Goal: Task Accomplishment & Management: Complete application form

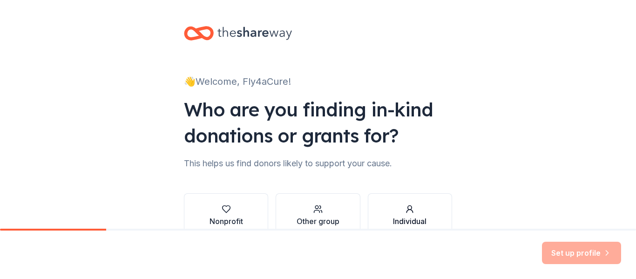
scroll to position [54, 0]
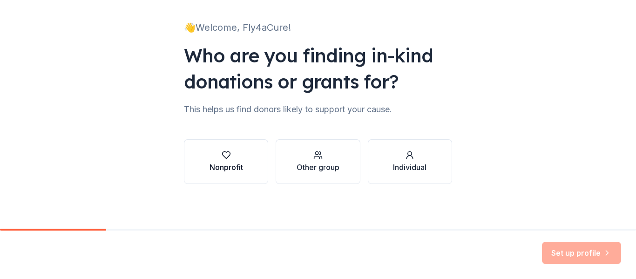
click at [209, 169] on div "Nonprofit" at bounding box center [226, 166] width 34 height 11
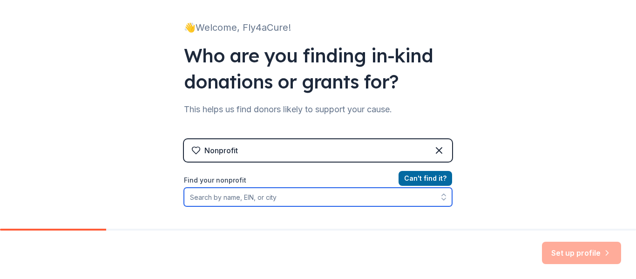
click at [337, 197] on input "Find your nonprofit" at bounding box center [318, 197] width 268 height 19
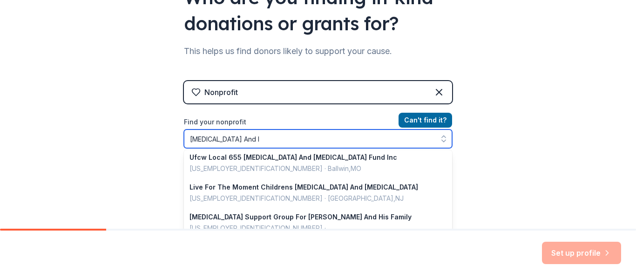
scroll to position [2, 0]
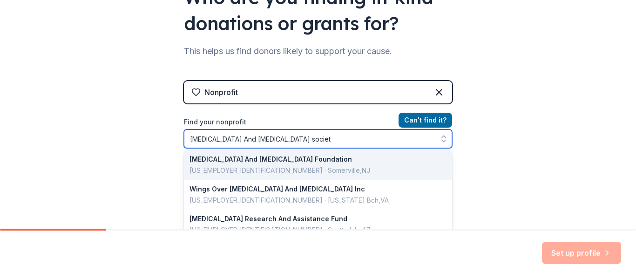
type input "[MEDICAL_DATA] And [MEDICAL_DATA] society"
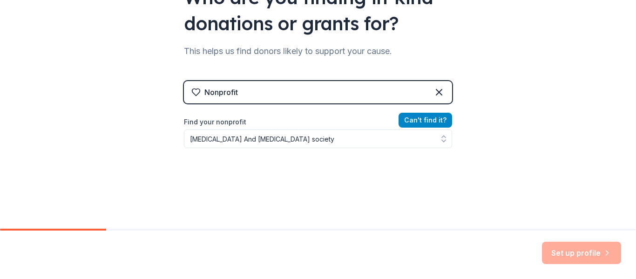
click at [441, 120] on button "Can ' t find it?" at bounding box center [425, 120] width 54 height 15
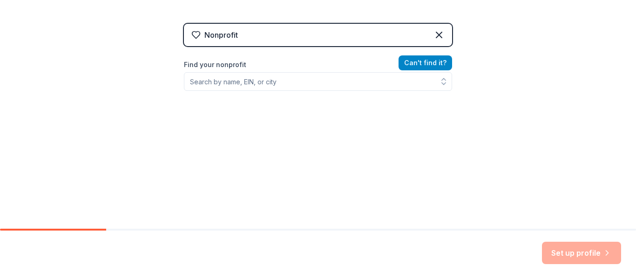
scroll to position [168, 0]
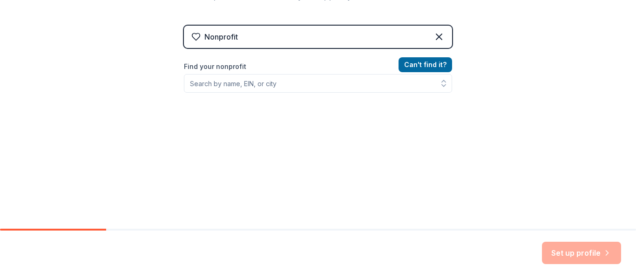
click at [432, 73] on div "Find your nonprofit" at bounding box center [318, 77] width 268 height 32
click at [428, 68] on button "Can ' t find it?" at bounding box center [425, 64] width 54 height 15
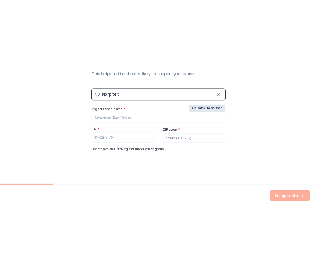
scroll to position [154, 0]
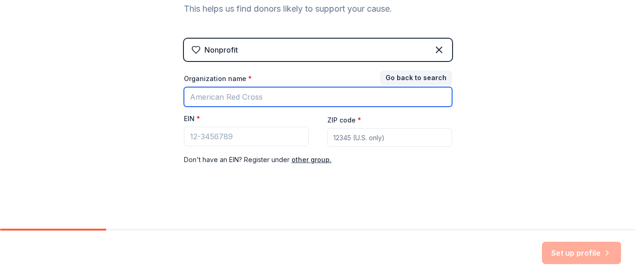
click at [348, 94] on input "Organization name *" at bounding box center [318, 97] width 268 height 20
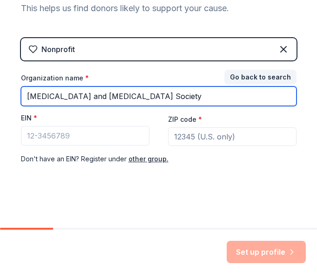
scroll to position [140, 0]
type input "[MEDICAL_DATA] and [MEDICAL_DATA] Society"
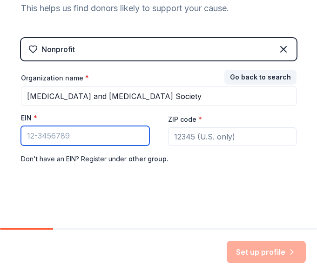
click at [101, 134] on input "EIN *" at bounding box center [85, 136] width 128 height 20
type input "[US_EMPLOYER_IDENTIFICATION_NUMBER]"
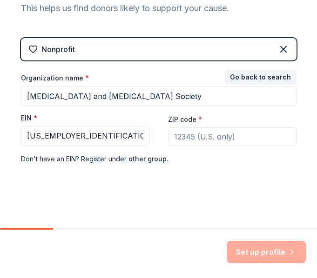
click at [202, 140] on input "ZIP code *" at bounding box center [232, 137] width 128 height 19
click at [219, 142] on input "ZIP code *" at bounding box center [232, 137] width 128 height 19
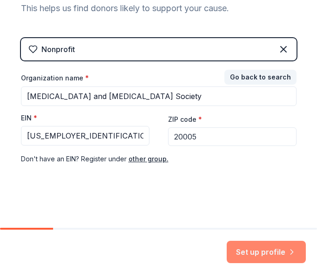
type input "20005"
click at [261, 255] on button "Set up profile" at bounding box center [266, 252] width 79 height 22
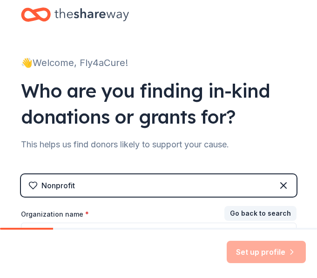
scroll to position [0, 0]
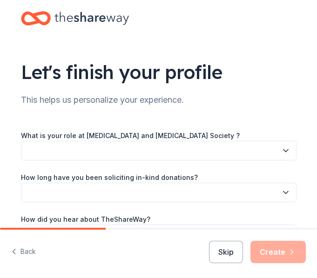
scroll to position [30, 0]
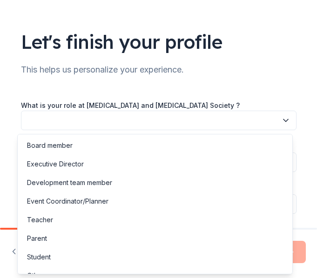
click at [153, 122] on button "button" at bounding box center [158, 121] width 275 height 20
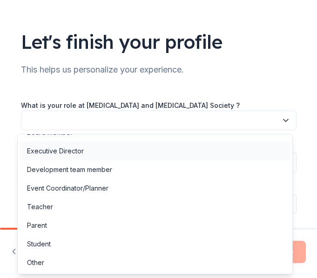
scroll to position [13, 0]
click at [74, 242] on div "Student" at bounding box center [155, 244] width 271 height 19
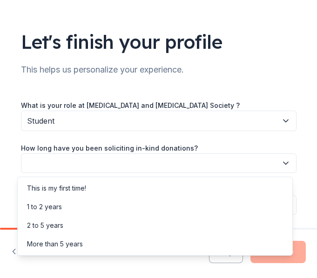
click at [90, 156] on button "button" at bounding box center [158, 164] width 275 height 20
click at [90, 190] on div "This is my first time!" at bounding box center [155, 188] width 271 height 19
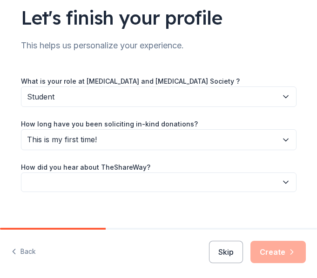
scroll to position [63, 0]
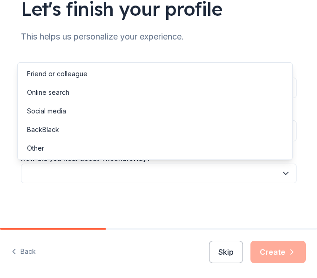
click at [91, 167] on button "button" at bounding box center [158, 174] width 275 height 20
drag, startPoint x: 85, startPoint y: 128, endPoint x: 88, endPoint y: 115, distance: 13.6
click at [88, 115] on div "Friend or colleague Online search Social media BackBlack Other" at bounding box center [154, 111] width 275 height 98
click at [88, 115] on div "Social media" at bounding box center [155, 111] width 271 height 19
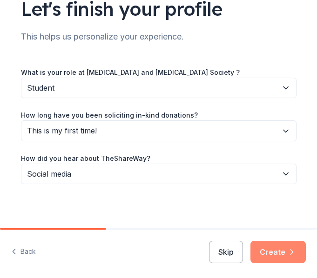
click at [275, 250] on button "Create" at bounding box center [277, 252] width 55 height 22
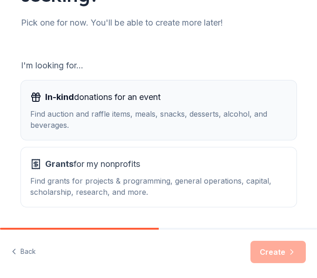
scroll to position [104, 0]
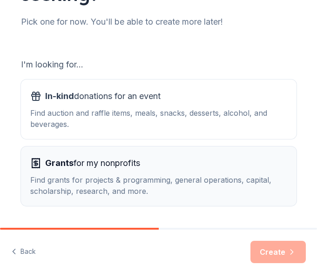
click at [158, 169] on div "Grants for my nonprofits" at bounding box center [158, 163] width 257 height 15
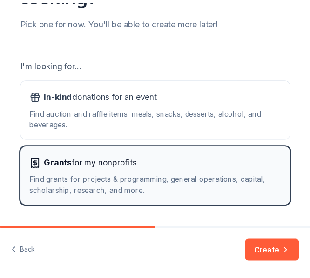
scroll to position [133, 0]
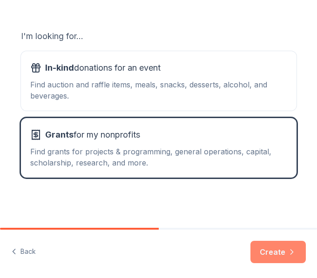
click at [285, 255] on button "Create" at bounding box center [277, 252] width 55 height 22
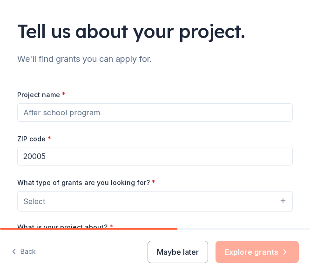
scroll to position [43, 0]
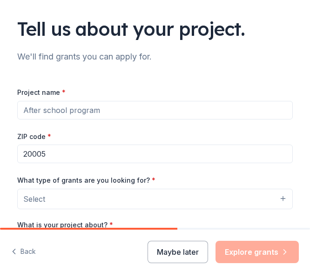
click at [107, 109] on input "Project name *" at bounding box center [154, 110] width 275 height 19
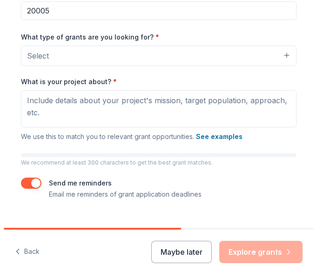
scroll to position [195, 0]
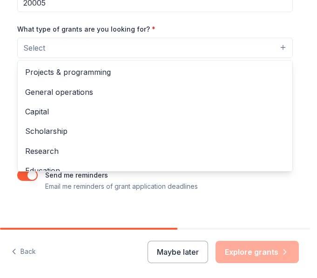
click at [67, 48] on button "Select" at bounding box center [154, 48] width 275 height 20
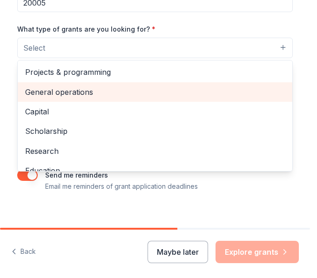
click at [90, 88] on span "General operations" at bounding box center [155, 92] width 260 height 12
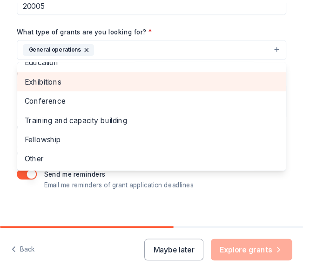
scroll to position [203, 0]
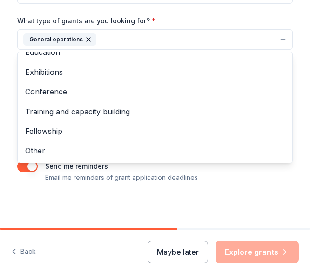
click at [91, 195] on div "Tell us about your project. We'll find grants you can apply for. Project name *…" at bounding box center [155, 12] width 298 height 431
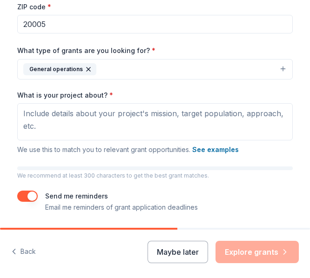
scroll to position [173, 0]
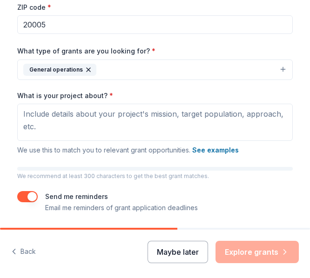
click at [174, 257] on button "Maybe later" at bounding box center [178, 252] width 60 height 22
click at [192, 252] on button "Maybe later" at bounding box center [178, 252] width 60 height 22
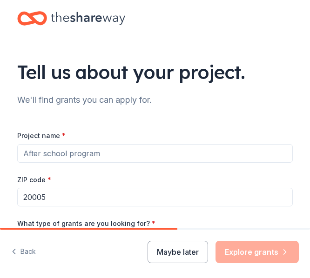
scroll to position [203, 0]
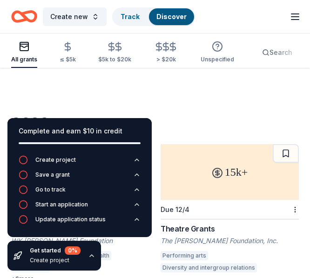
scroll to position [18, 0]
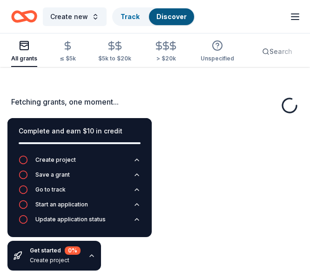
click at [178, 114] on div "Fetching grants, one moment..." at bounding box center [155, 107] width 288 height 22
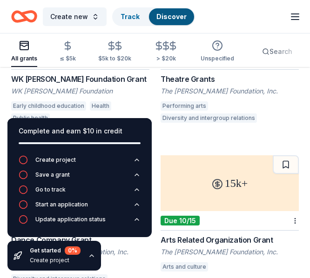
scroll to position [169, 0]
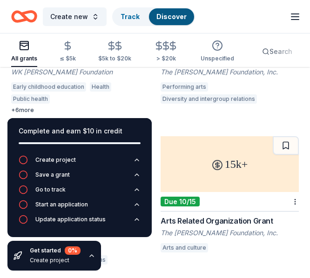
click at [67, 250] on div "0 %" at bounding box center [73, 251] width 16 height 8
click at [89, 256] on icon "button" at bounding box center [91, 255] width 7 height 7
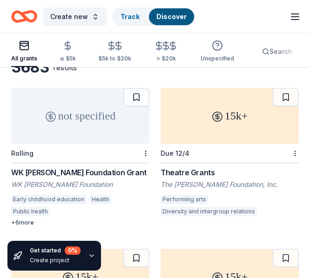
scroll to position [57, 0]
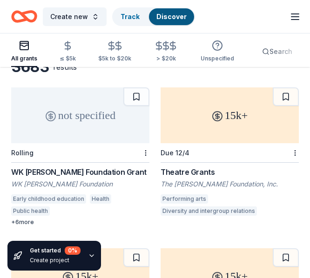
click at [58, 44] on div "All grants ≤ $5k $5k to $20k > $20k Unspecified Search" at bounding box center [155, 51] width 288 height 31
click at [81, 50] on div "All grants ≤ $5k $5k to $20k > $20k Unspecified Search" at bounding box center [155, 51] width 288 height 31
click at [65, 52] on div "≤ $5k" at bounding box center [68, 51] width 16 height 22
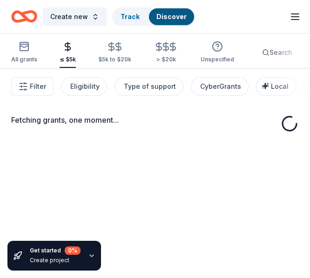
scroll to position [2, 0]
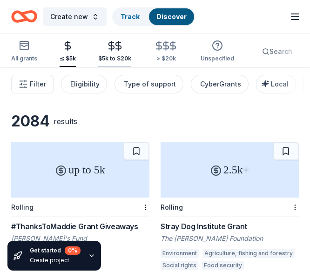
click at [117, 48] on icon "button" at bounding box center [118, 45] width 11 height 11
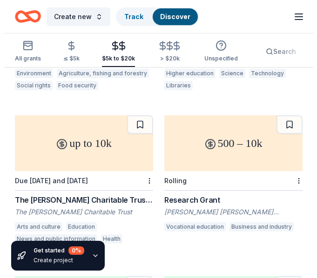
scroll to position [461, 0]
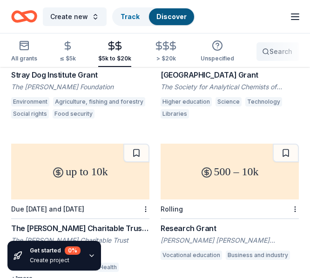
click at [276, 45] on button "Search" at bounding box center [277, 51] width 43 height 19
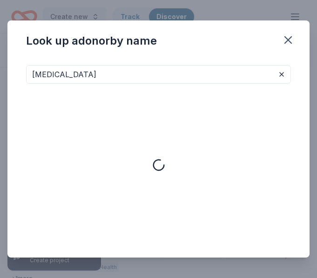
type input "[MEDICAL_DATA]"
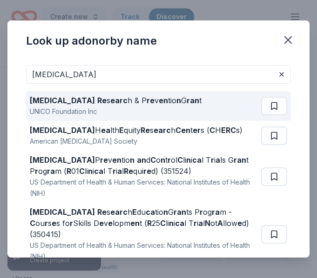
click at [210, 114] on div "[MEDICAL_DATA] Re s earc h & P re v en tio n G ran t UNICO Foundation Inc" at bounding box center [145, 106] width 231 height 30
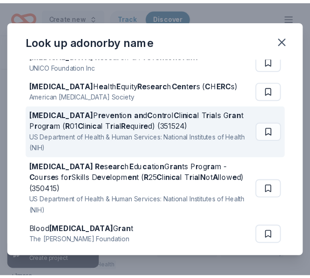
scroll to position [49, 0]
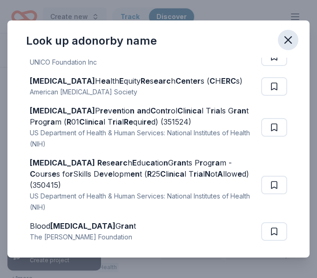
click at [293, 43] on icon "button" at bounding box center [288, 40] width 13 height 13
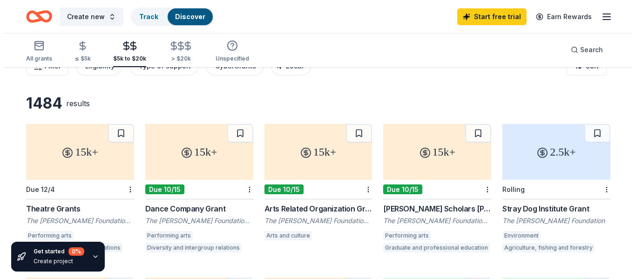
scroll to position [0, 0]
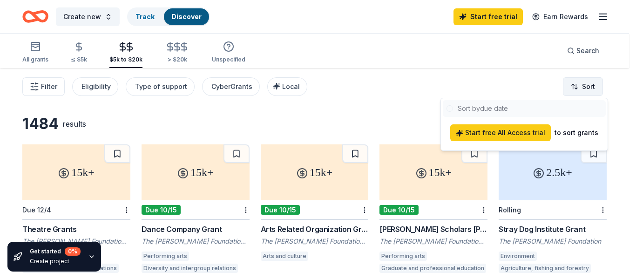
click at [582, 85] on html "Create new Track Discover Start free trial Earn Rewards All grants ≤ $5k $5k to…" at bounding box center [318, 139] width 636 height 279
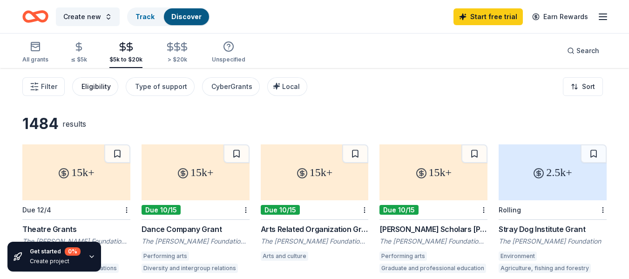
drag, startPoint x: 318, startPoint y: 84, endPoint x: 99, endPoint y: 88, distance: 219.2
click at [99, 88] on div "Eligibility" at bounding box center [95, 86] width 29 height 11
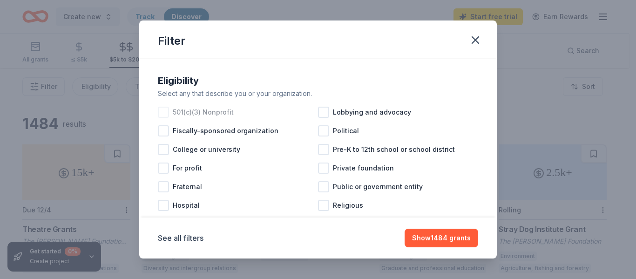
click at [168, 116] on div at bounding box center [163, 112] width 11 height 11
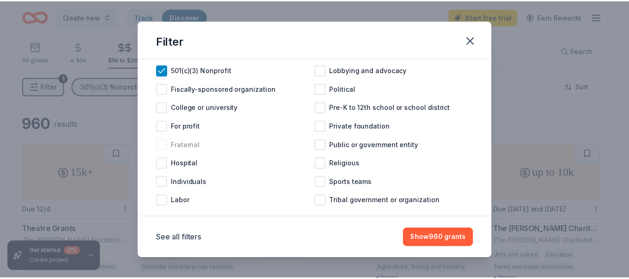
scroll to position [57, 0]
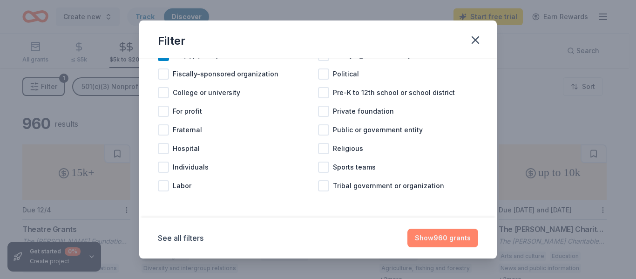
click at [439, 238] on button "Show 960 grants" at bounding box center [442, 237] width 71 height 19
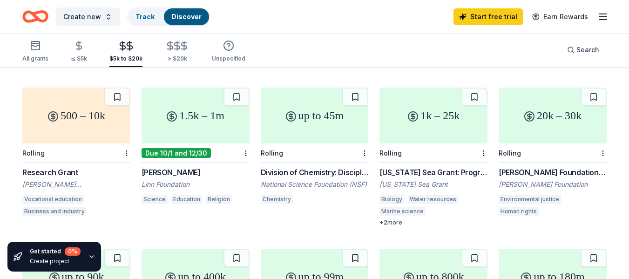
scroll to position [218, 0]
click at [202, 126] on div "1.5k – 1m" at bounding box center [195, 115] width 108 height 56
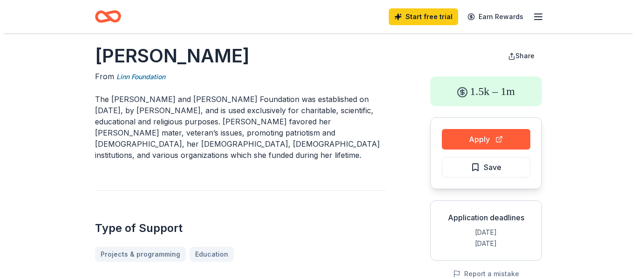
scroll to position [10, 0]
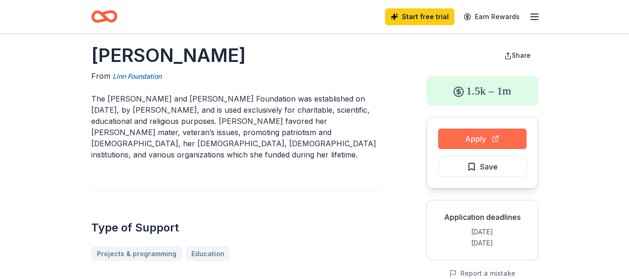
click at [479, 135] on button "Apply" at bounding box center [482, 138] width 88 height 20
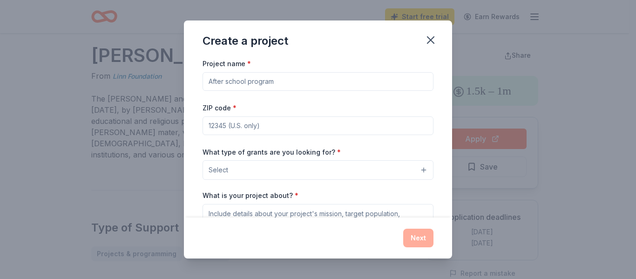
click at [296, 91] on div "Project name * ZIP code * What type of grants are you looking for? * Select Wha…" at bounding box center [317, 185] width 231 height 255
click at [288, 80] on input "Project name *" at bounding box center [317, 81] width 231 height 19
type input "Leukemia and Lymphoma Society"
click at [241, 122] on input "ZIP code *" at bounding box center [317, 125] width 231 height 19
type input "20005"
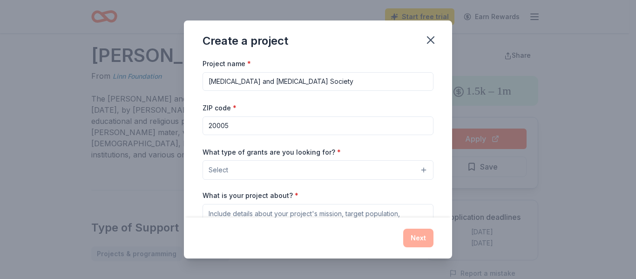
click at [226, 170] on span "Select" at bounding box center [218, 169] width 20 height 11
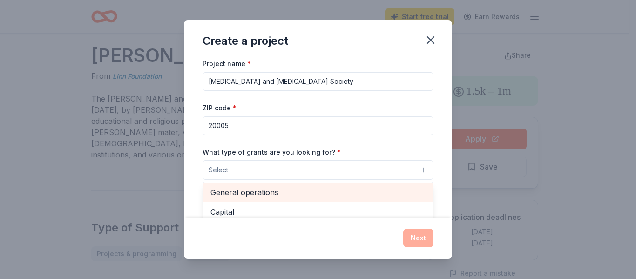
click at [260, 187] on div "General operations" at bounding box center [318, 192] width 230 height 20
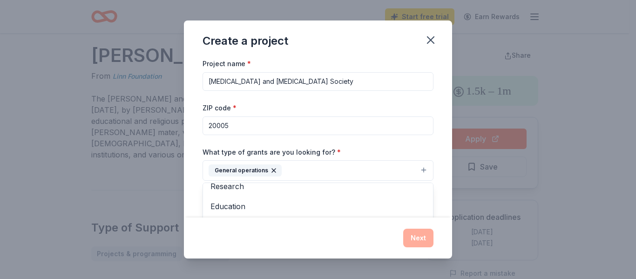
scroll to position [67, 0]
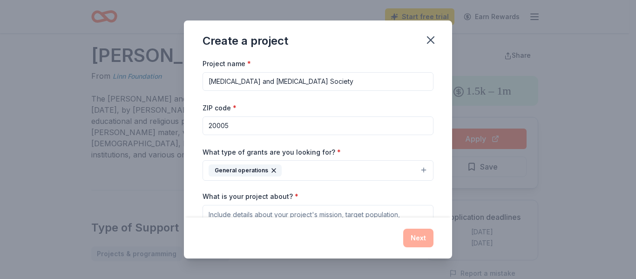
click at [329, 165] on button "General operations" at bounding box center [317, 170] width 231 height 20
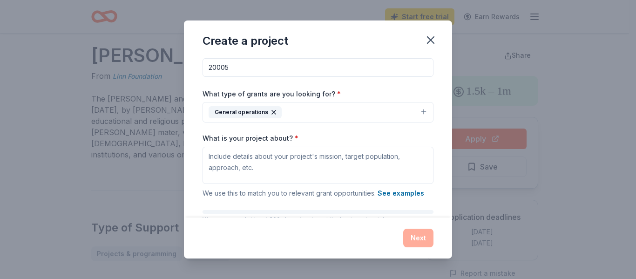
scroll to position [59, 0]
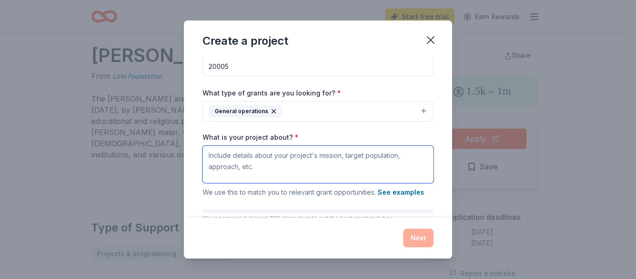
click at [306, 159] on textarea "What is your project about? *" at bounding box center [317, 164] width 231 height 37
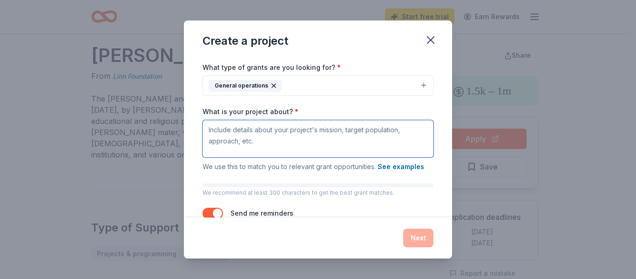
scroll to position [91, 0]
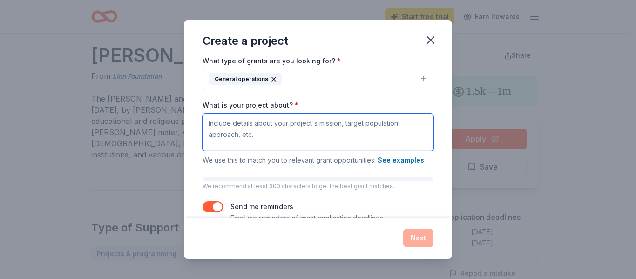
paste textarea "The Leukemia & Lymphoma Society's mission is to cure all blood cancers and to i…"
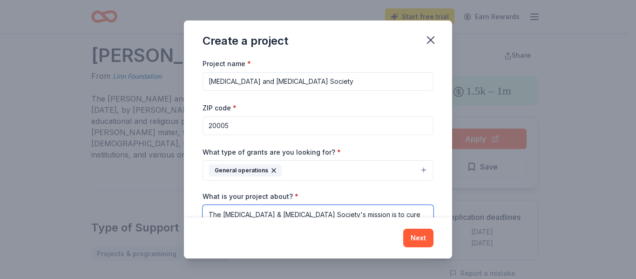
scroll to position [138, 0]
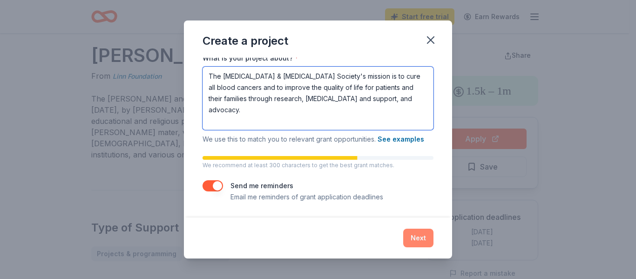
type textarea "The Leukemia & Lymphoma Society's mission is to cure all blood cancers and to i…"
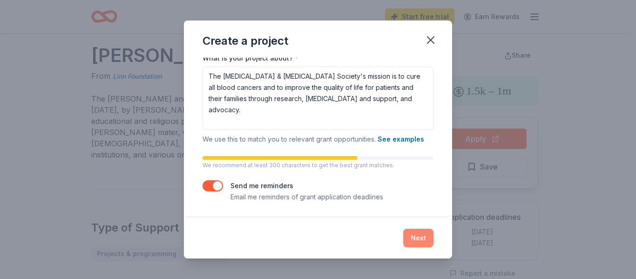
click at [408, 239] on button "Next" at bounding box center [418, 237] width 30 height 19
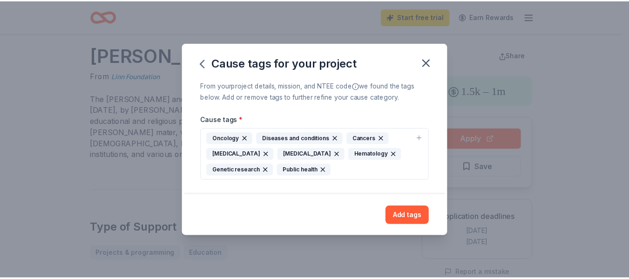
scroll to position [0, 0]
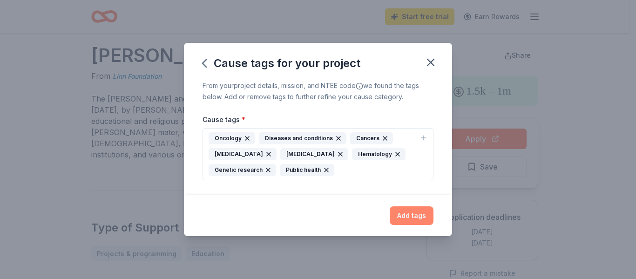
click at [410, 213] on button "Add tags" at bounding box center [411, 215] width 44 height 19
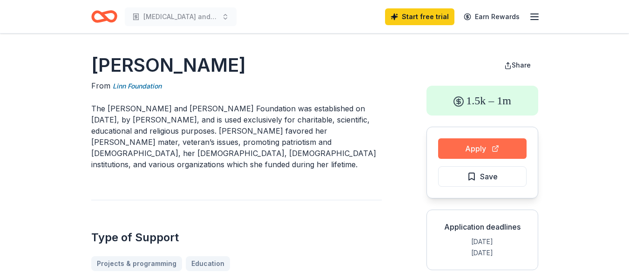
click at [495, 144] on button "Apply" at bounding box center [482, 148] width 88 height 20
click at [101, 21] on icon "Home" at bounding box center [100, 16] width 14 height 9
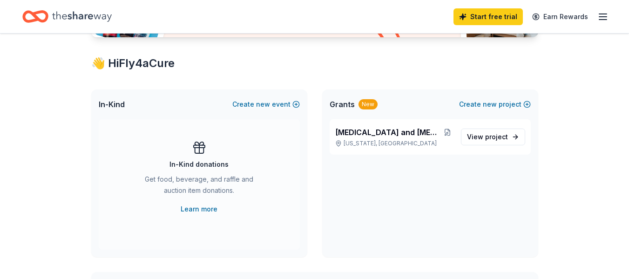
scroll to position [150, 0]
drag, startPoint x: 424, startPoint y: 141, endPoint x: 403, endPoint y: 140, distance: 20.5
click at [403, 140] on p "Washington, DC" at bounding box center [394, 142] width 118 height 7
click at [478, 137] on span "View project" at bounding box center [487, 136] width 41 height 11
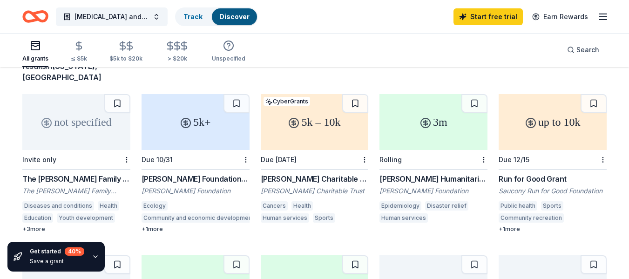
scroll to position [74, 0]
click at [190, 149] on div "Due 10/31" at bounding box center [195, 159] width 108 height 20
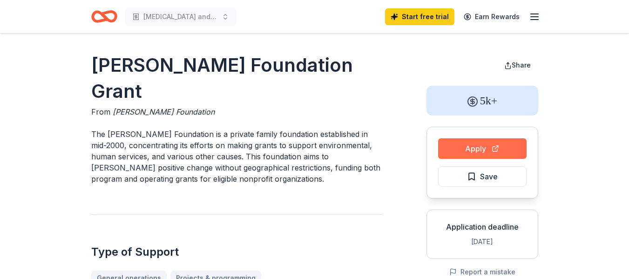
click at [498, 143] on button "Apply" at bounding box center [482, 148] width 88 height 20
